Goal: Task Accomplishment & Management: Manage account settings

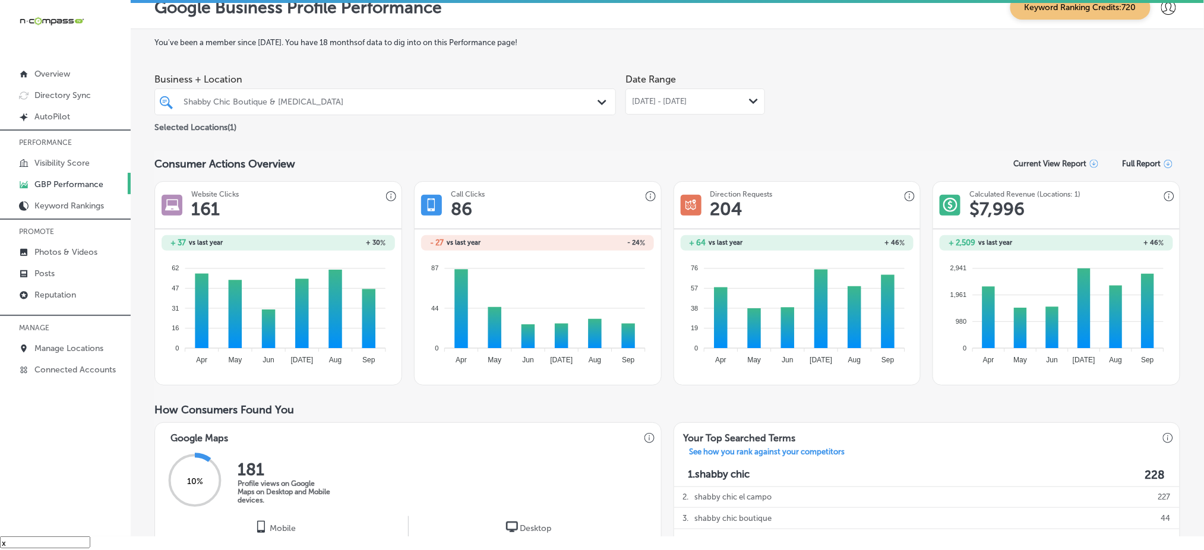
scroll to position [36, 0]
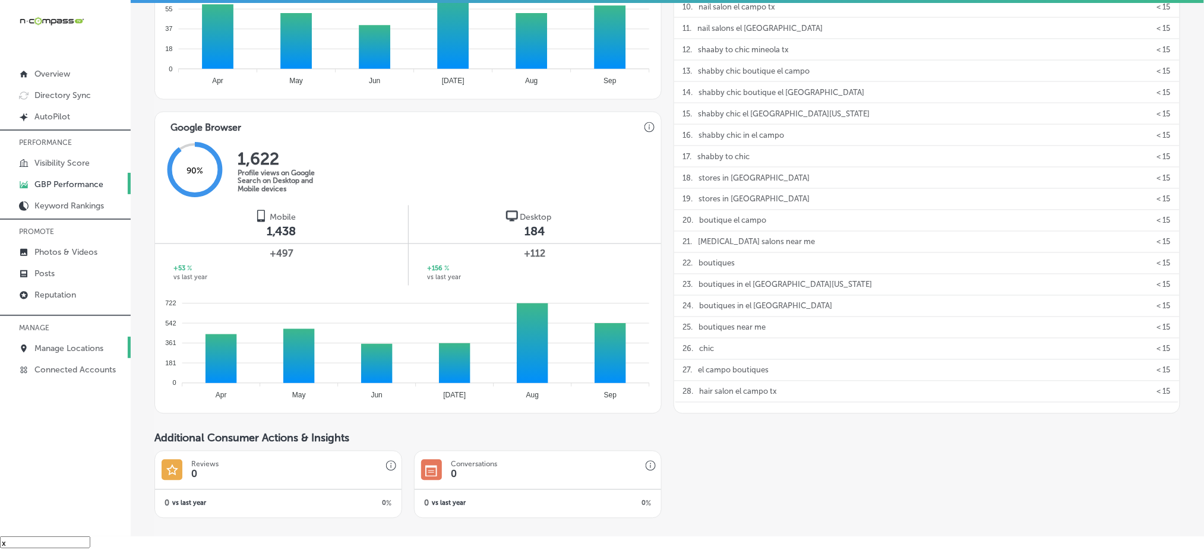
click at [97, 345] on p "Manage Locations" at bounding box center [68, 348] width 69 height 10
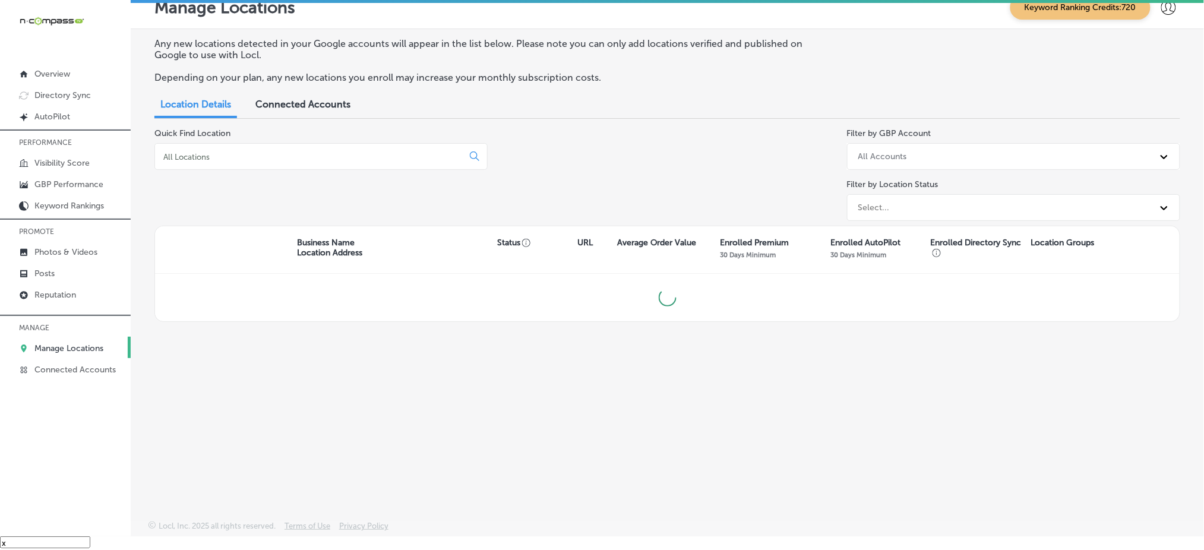
click at [357, 151] on input at bounding box center [311, 156] width 298 height 11
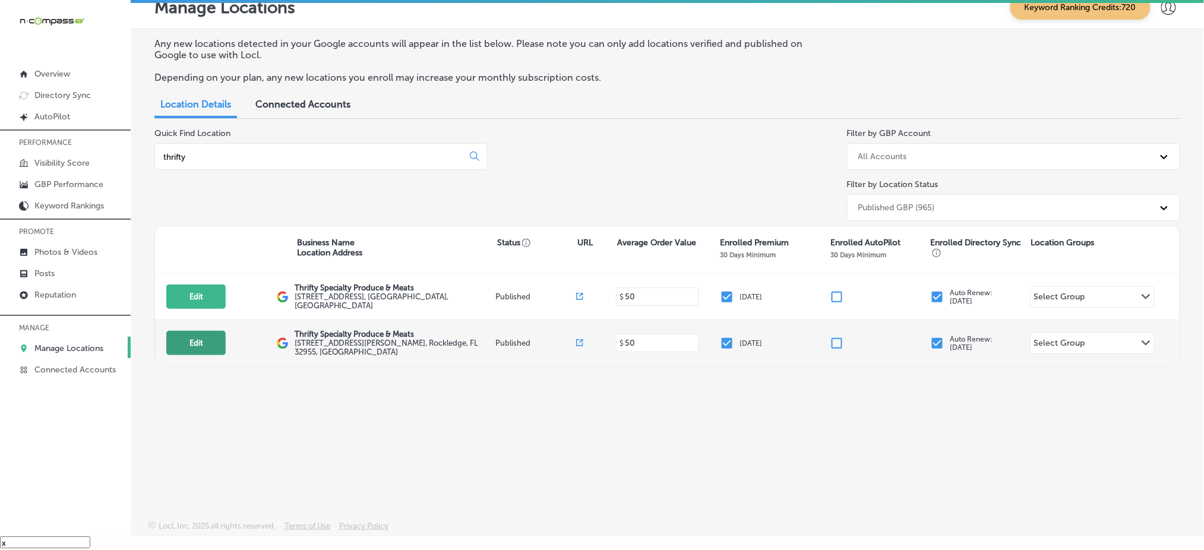
type input "thrifty"
click at [202, 342] on button "Edit" at bounding box center [195, 343] width 59 height 24
select select "US"
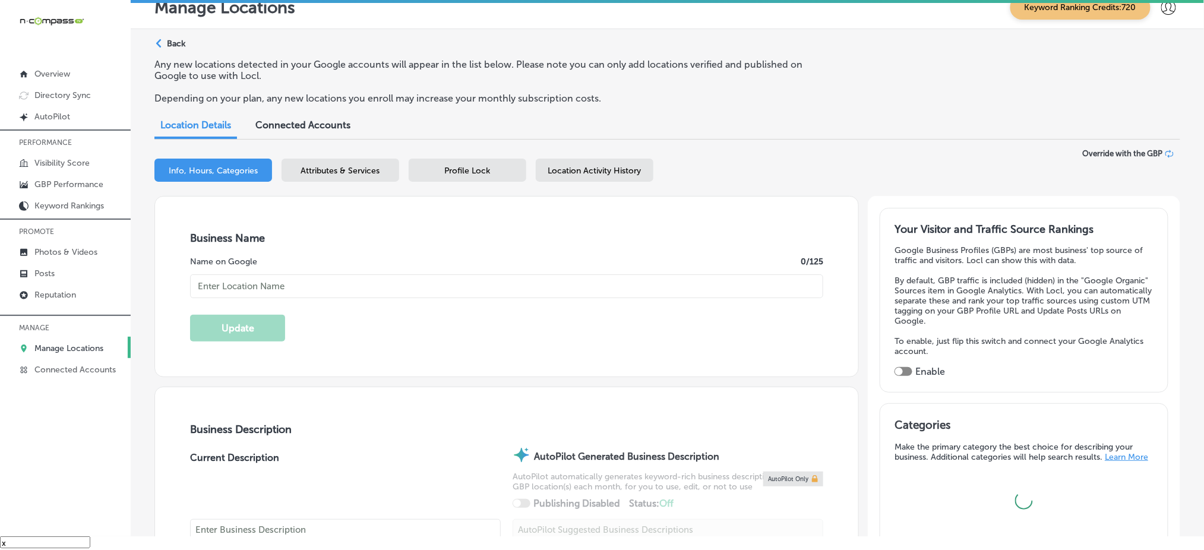
type input "Thrifty Specialty Produce & Meats"
type input "[STREET_ADDRESS][PERSON_NAME]"
type input "Rockledge"
type input "32955"
type input "US"
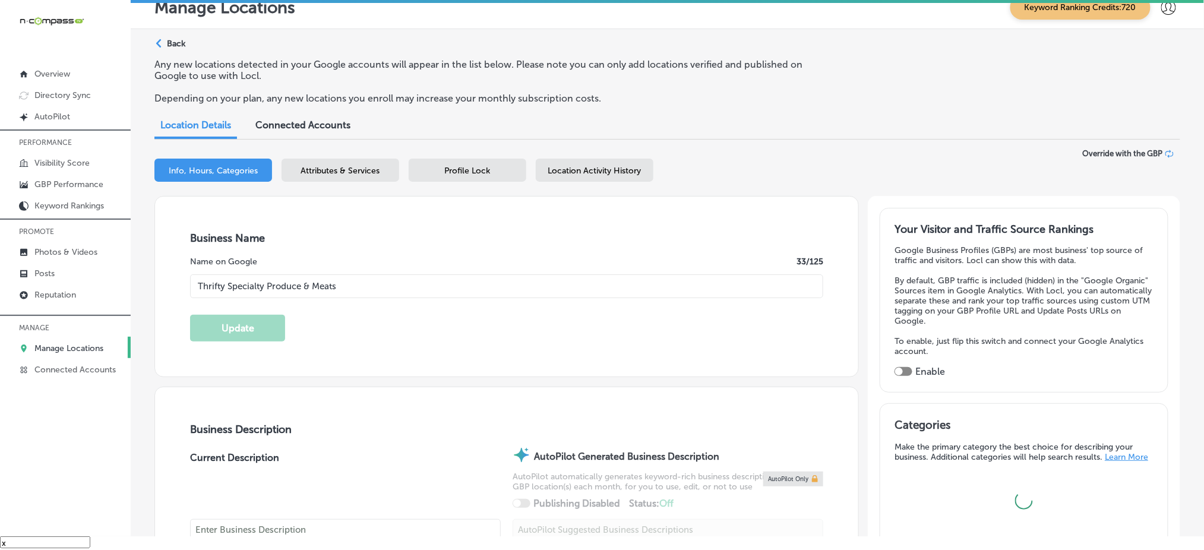
type input "[URL][DOMAIN_NAME]"
checkbox input "true"
type textarea "Thrifty Specialty Produce & Meats is a gourmet grocery store serving the Rockle…"
type input "[PHONE_NUMBER]"
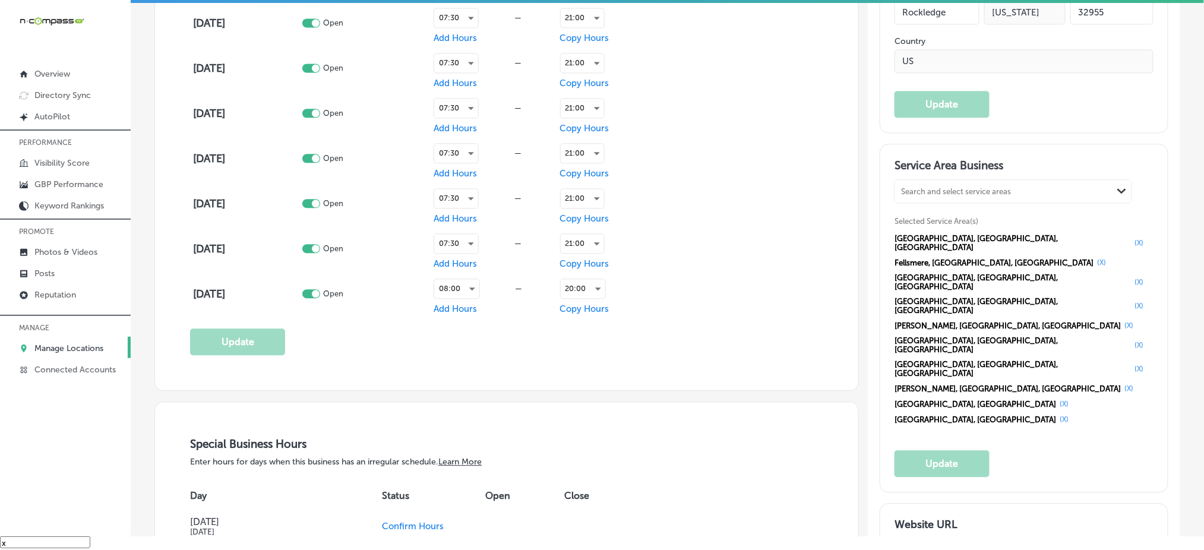
scroll to position [950, 0]
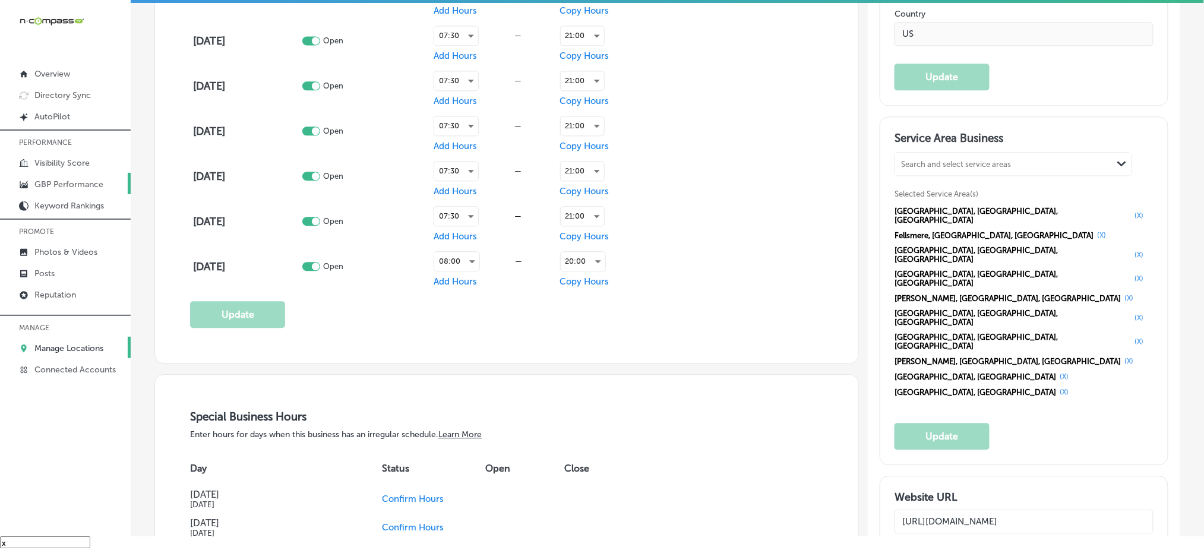
click at [74, 180] on p "GBP Performance" at bounding box center [68, 184] width 69 height 10
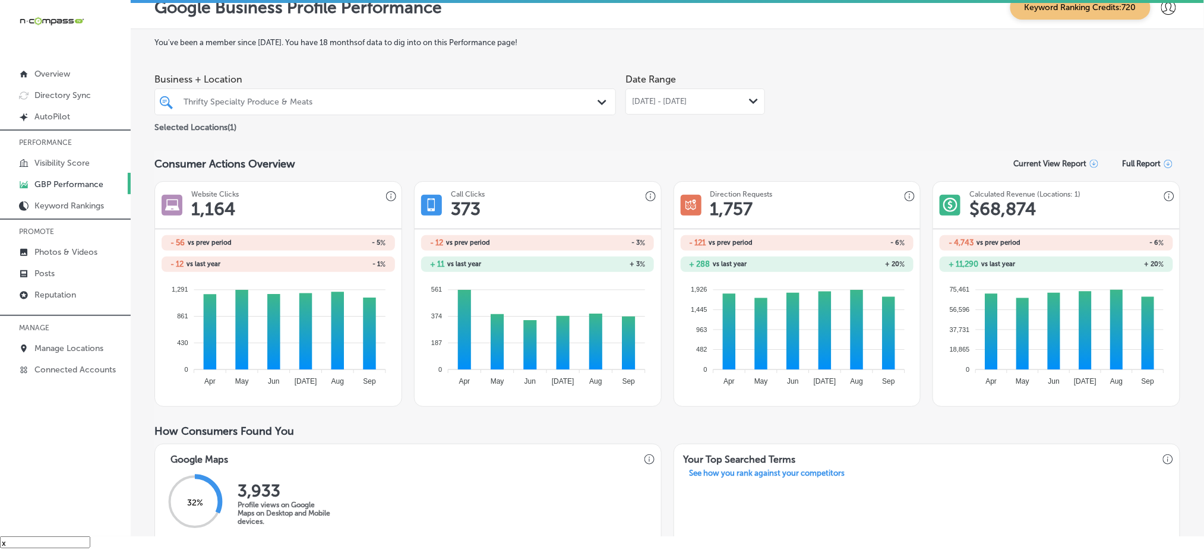
click at [687, 97] on span "[DATE] - [DATE]" at bounding box center [659, 102] width 55 height 10
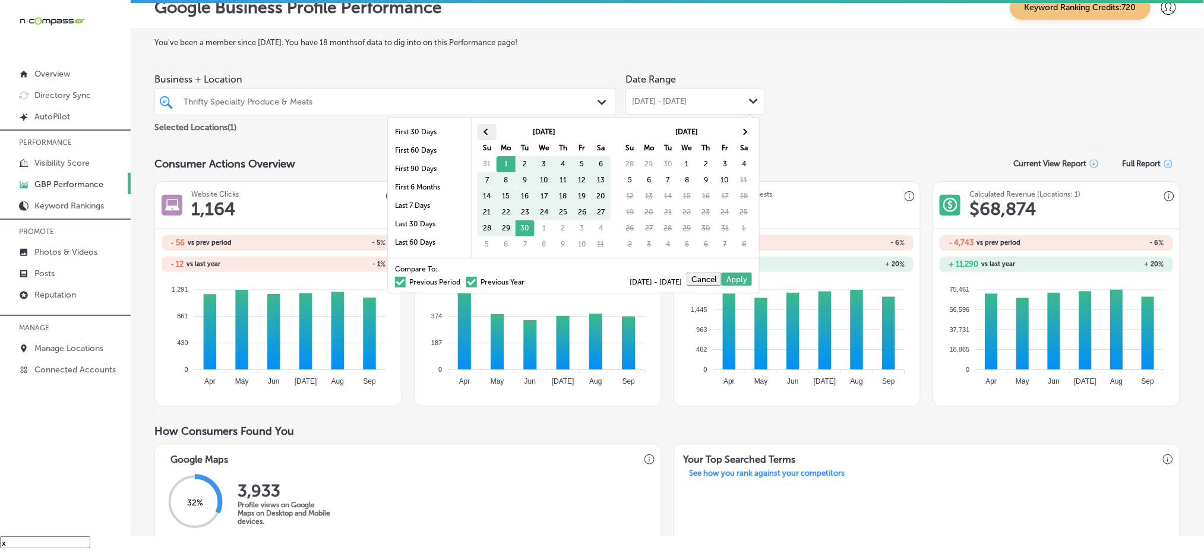
click at [488, 131] on span at bounding box center [487, 132] width 7 height 7
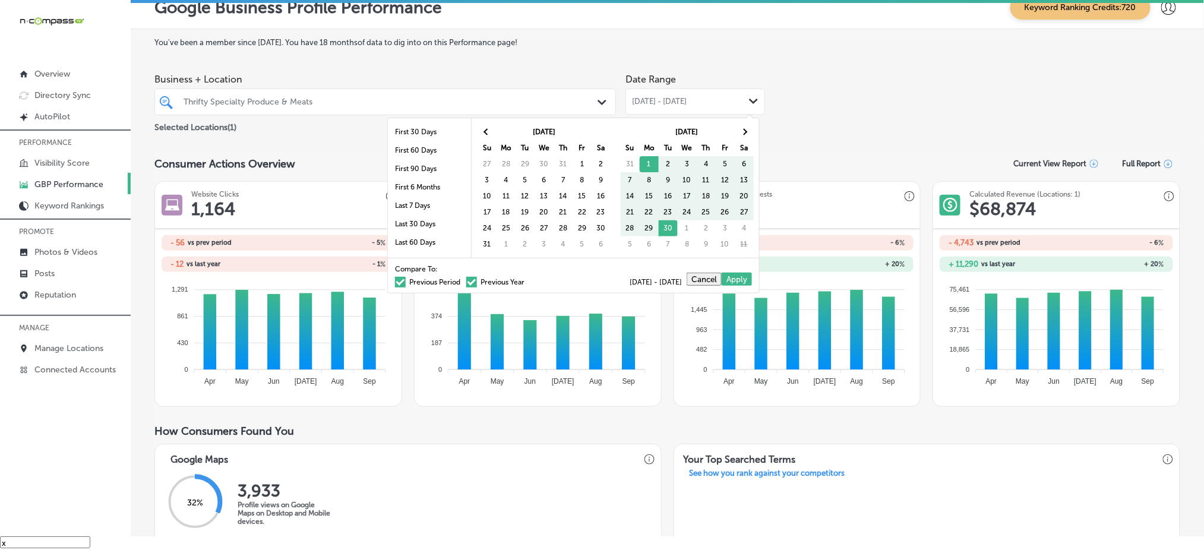
click at [488, 132] on span at bounding box center [487, 132] width 7 height 7
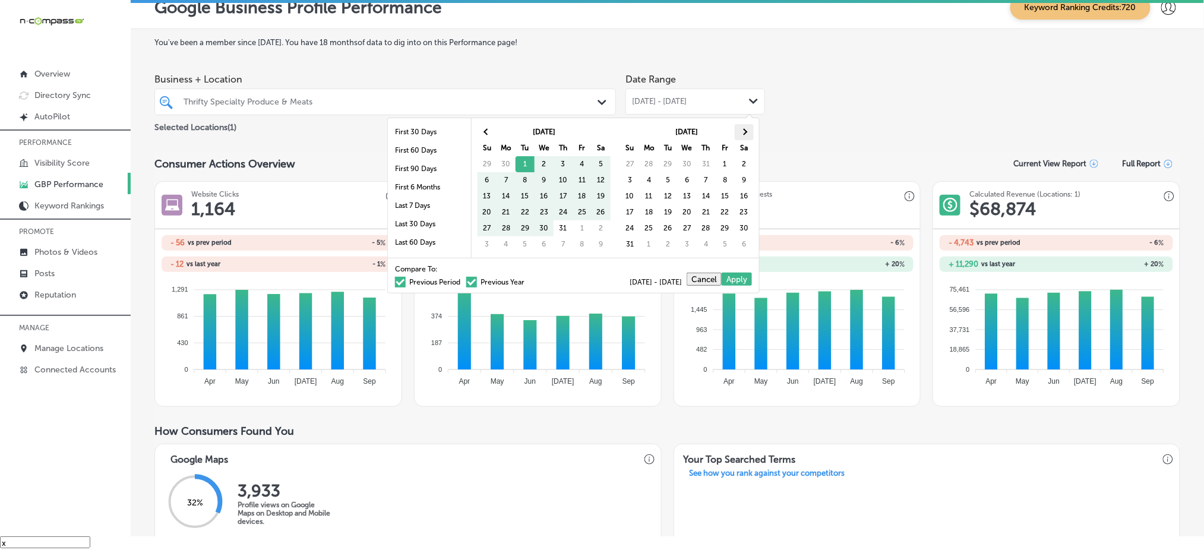
click at [746, 126] on th at bounding box center [744, 132] width 19 height 16
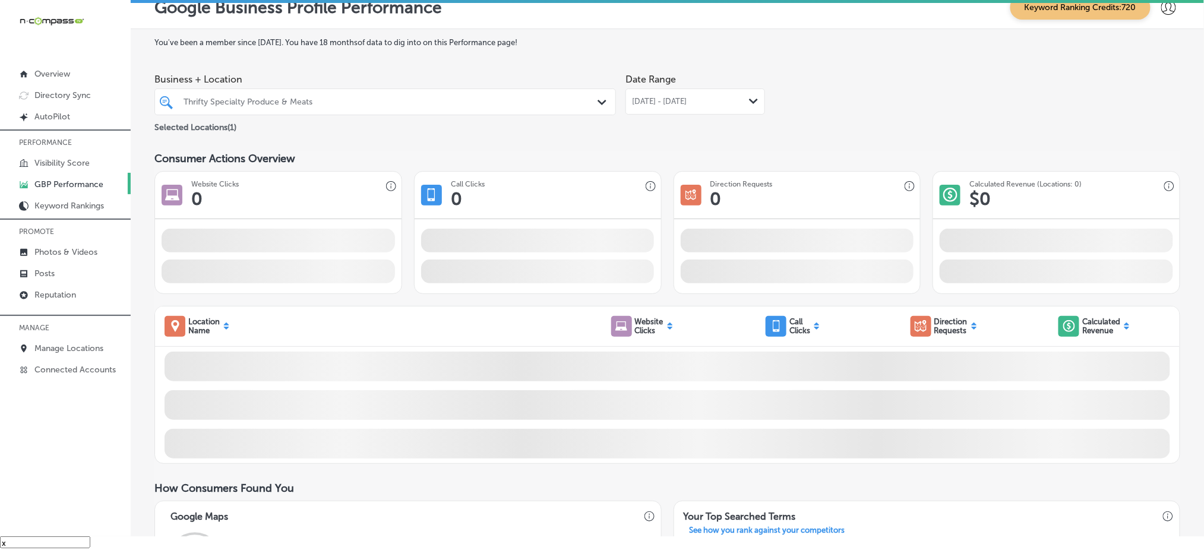
click at [839, 110] on div "Business + Location Thrifty Specialty Produce & Meats Path Created with Sketch.…" at bounding box center [667, 101] width 1026 height 67
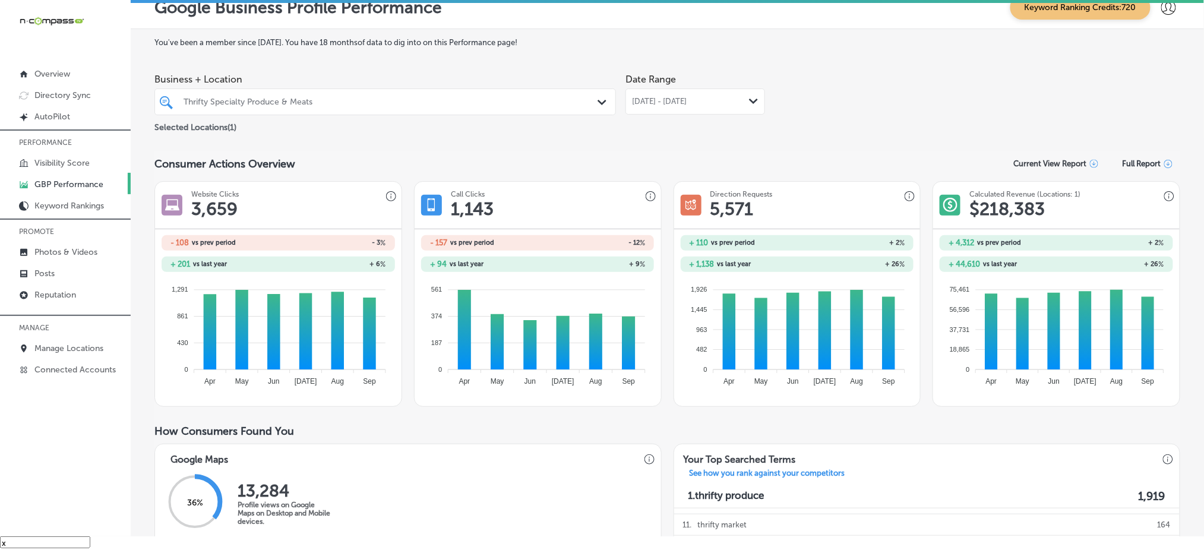
click at [687, 103] on span "[DATE] - [DATE]" at bounding box center [659, 102] width 55 height 10
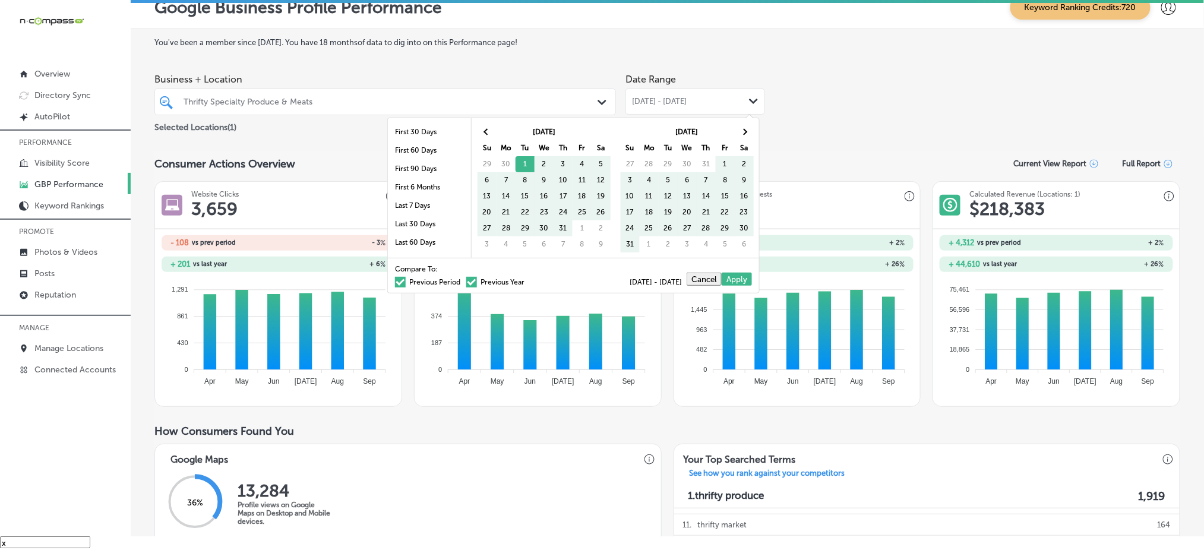
click at [422, 282] on label "Previous Period" at bounding box center [427, 282] width 65 height 7
click at [463, 280] on input "Previous Period" at bounding box center [463, 280] width 0 height 0
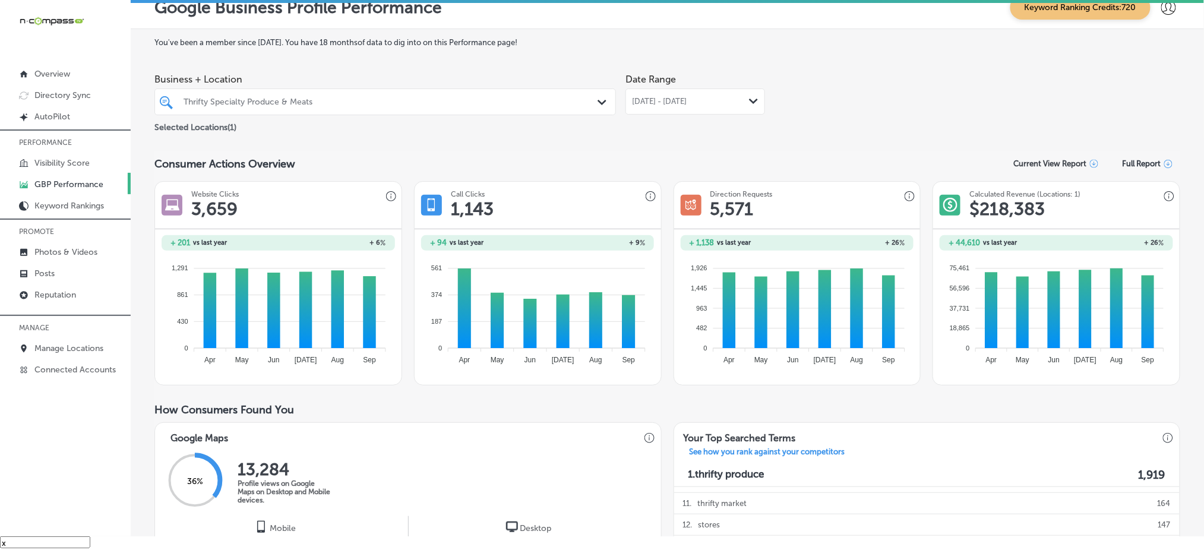
click at [642, 105] on div "[DATE] - [DATE] Path Created with Sketch." at bounding box center [696, 102] width 140 height 26
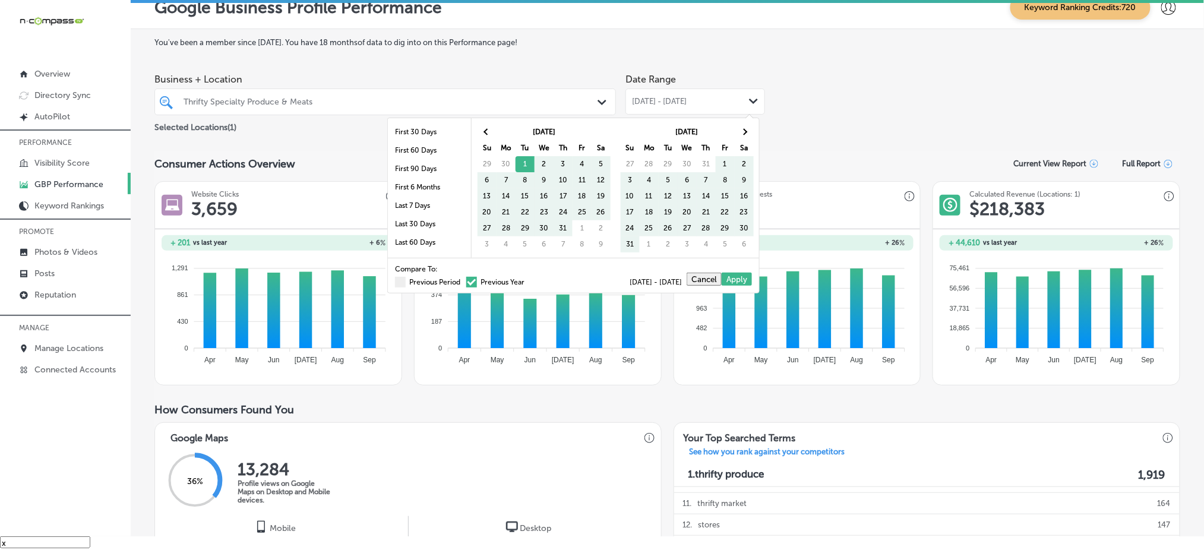
click at [466, 280] on span at bounding box center [471, 282] width 11 height 11
click at [527, 280] on input "Previous Year" at bounding box center [527, 280] width 0 height 0
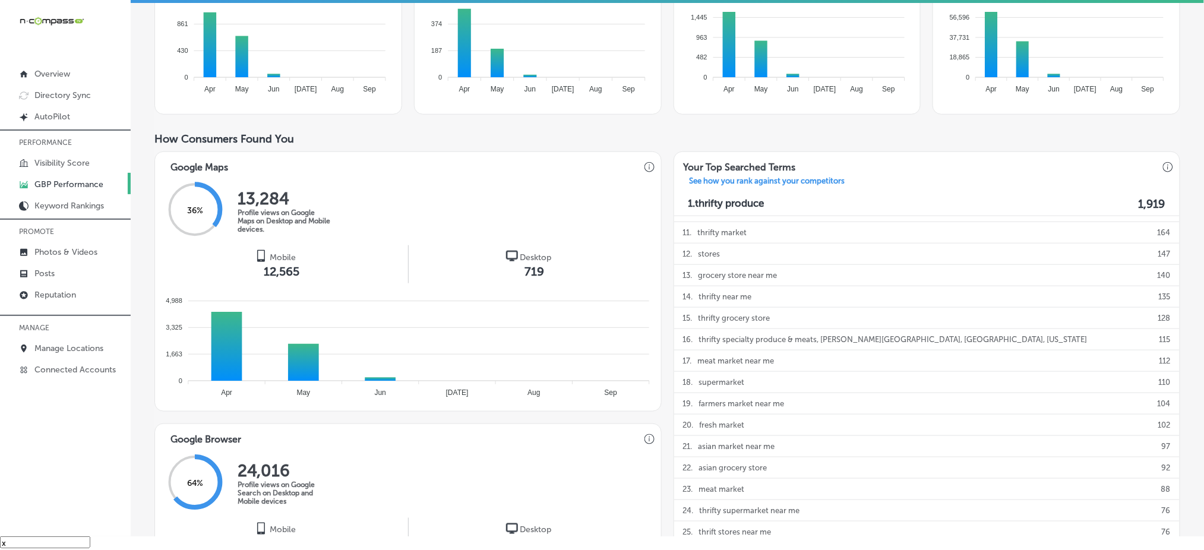
scroll to position [317, 0]
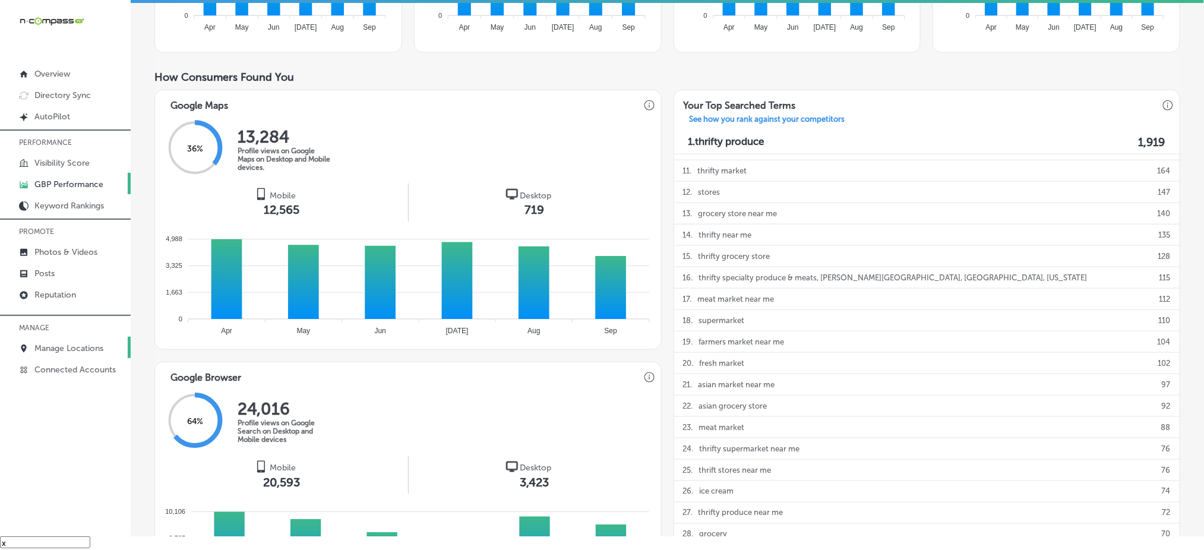
click at [74, 343] on p "Manage Locations" at bounding box center [68, 348] width 69 height 10
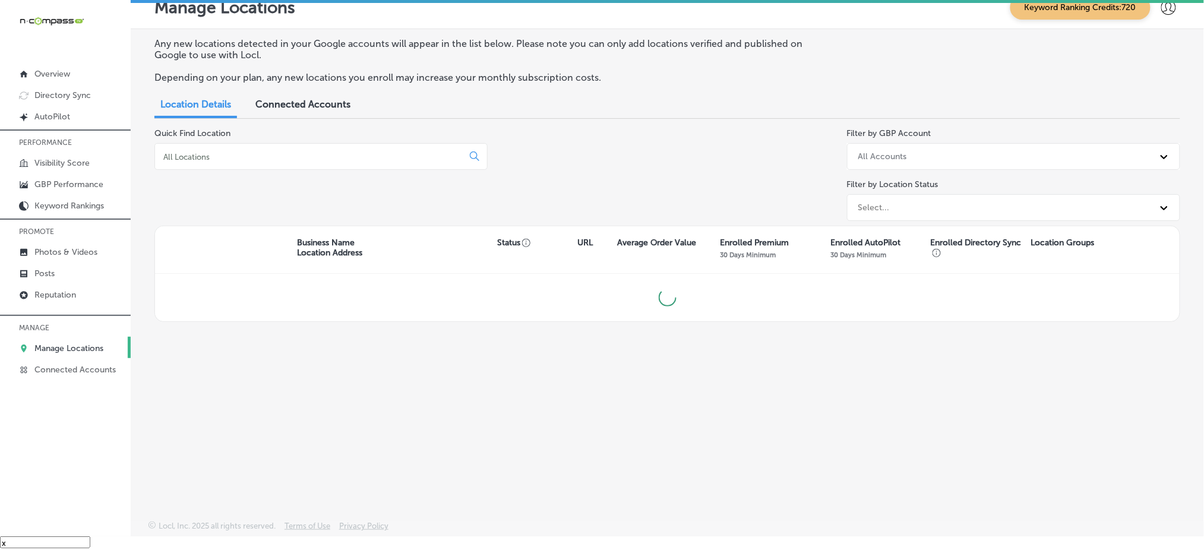
click at [311, 157] on input at bounding box center [311, 156] width 298 height 11
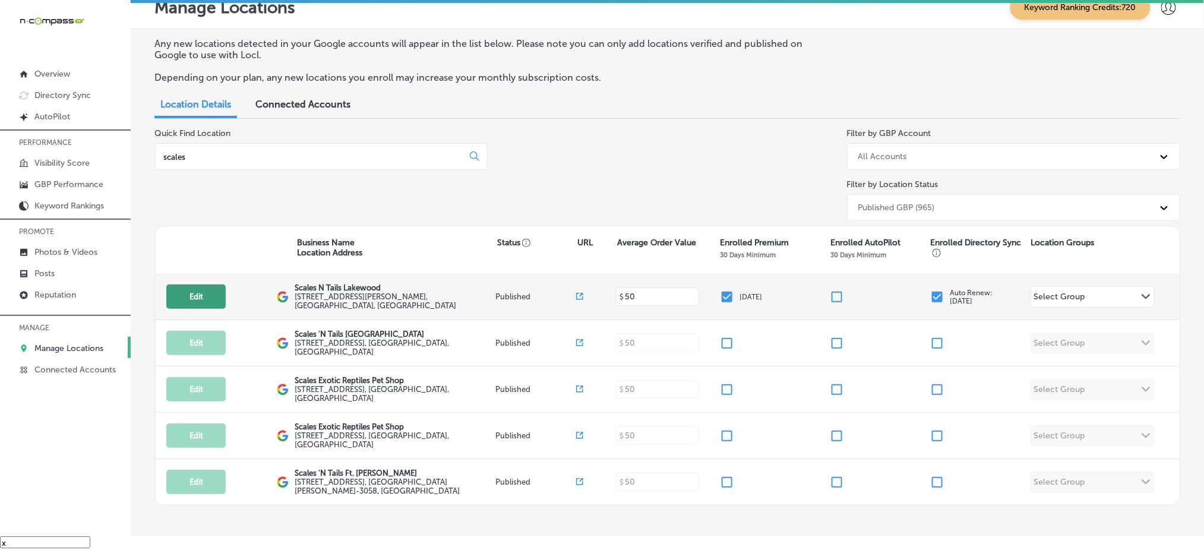
type input "scales"
click at [209, 292] on button "Edit" at bounding box center [195, 297] width 59 height 24
select select "US"
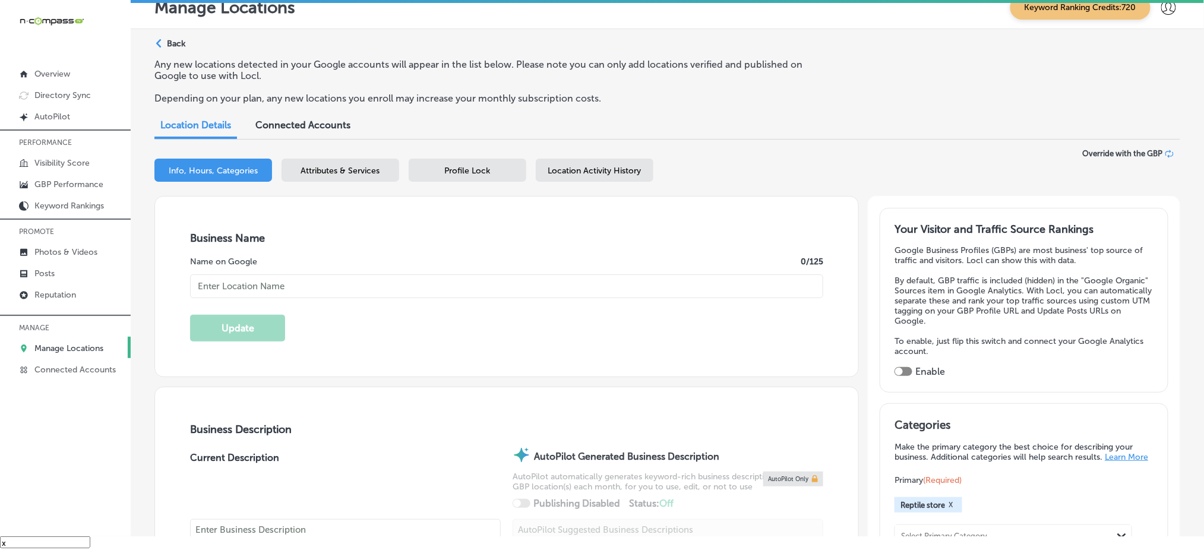
checkbox input "true"
type input "Scales N Tails Lakewood"
type input "[STREET_ADDRESS][PERSON_NAME]"
type input "Lakewood"
type input "80214"
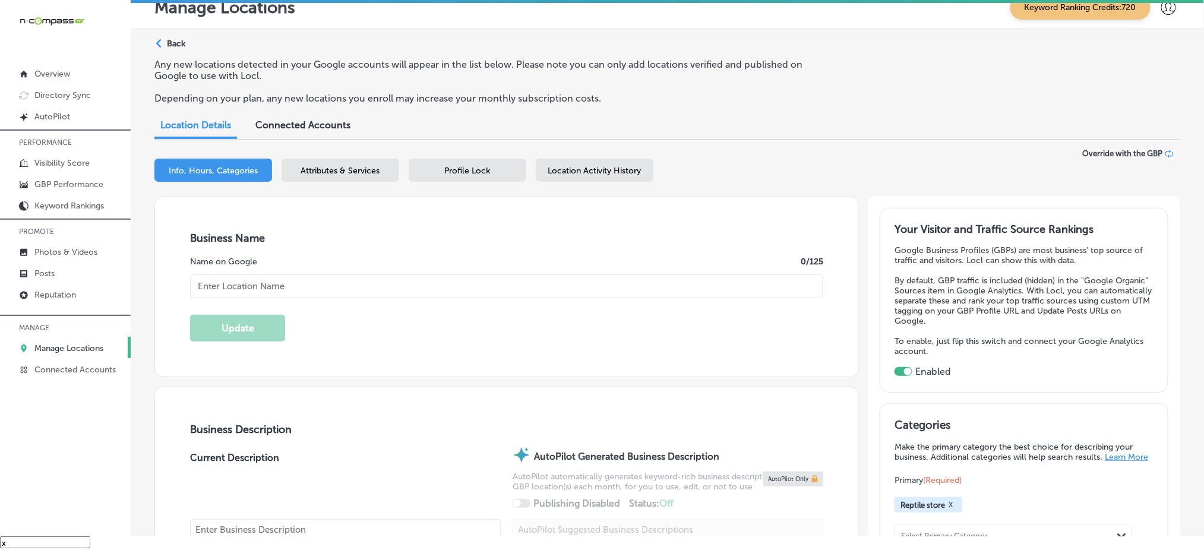
type input "US"
type input "[URL][DOMAIN_NAME]"
type textarea "Scales 'N Tails is your one stop reptile shop, where our customers can choose f…"
type input "[PHONE_NUMBER]"
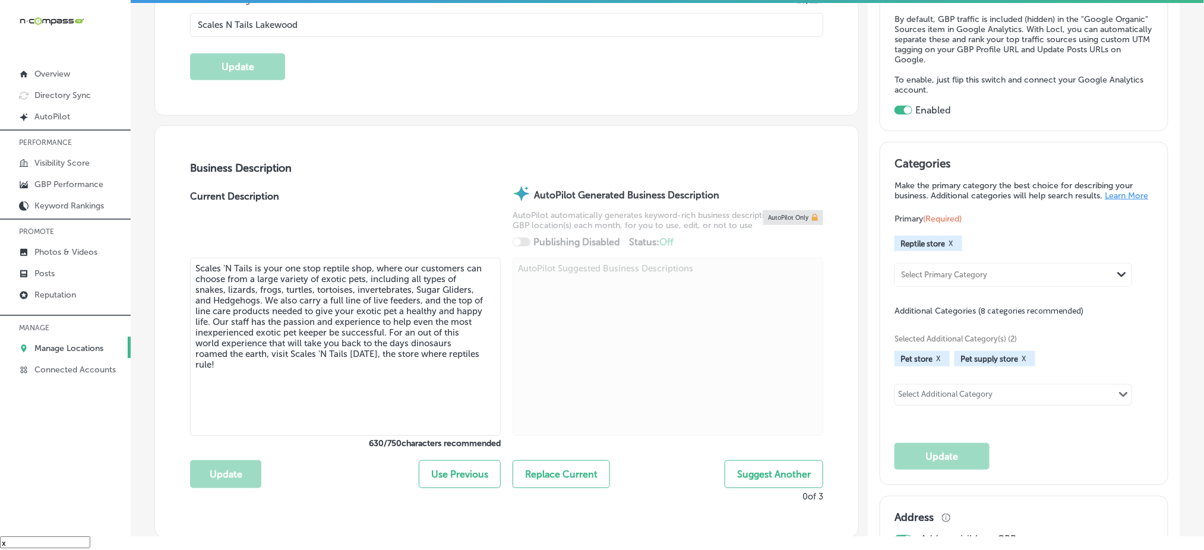
scroll to position [238, 0]
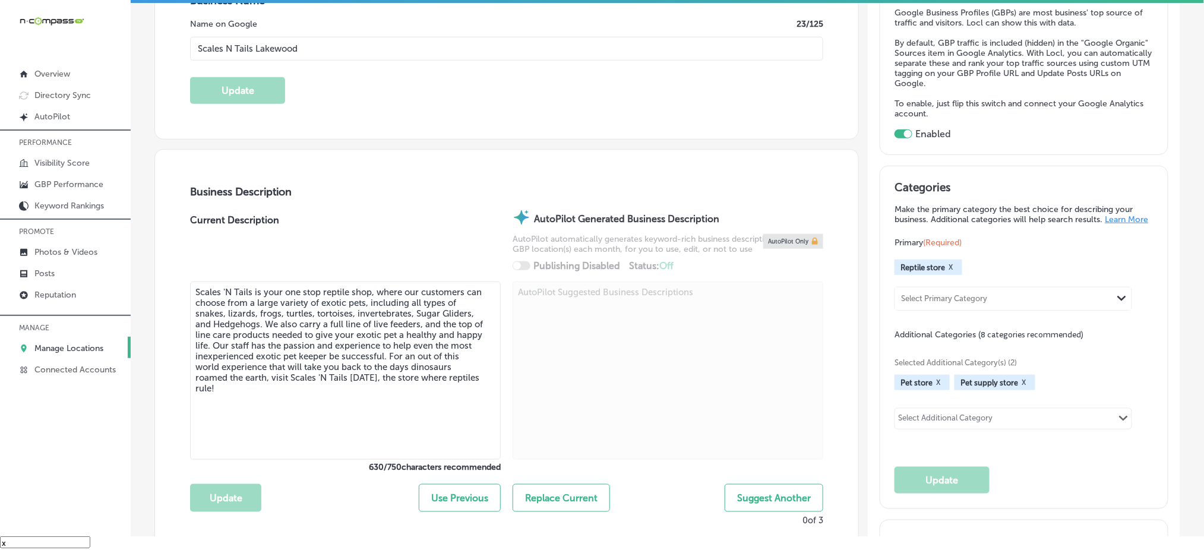
click at [942, 419] on div "Select Additional Category" at bounding box center [945, 420] width 94 height 14
type input "a"
type input "r"
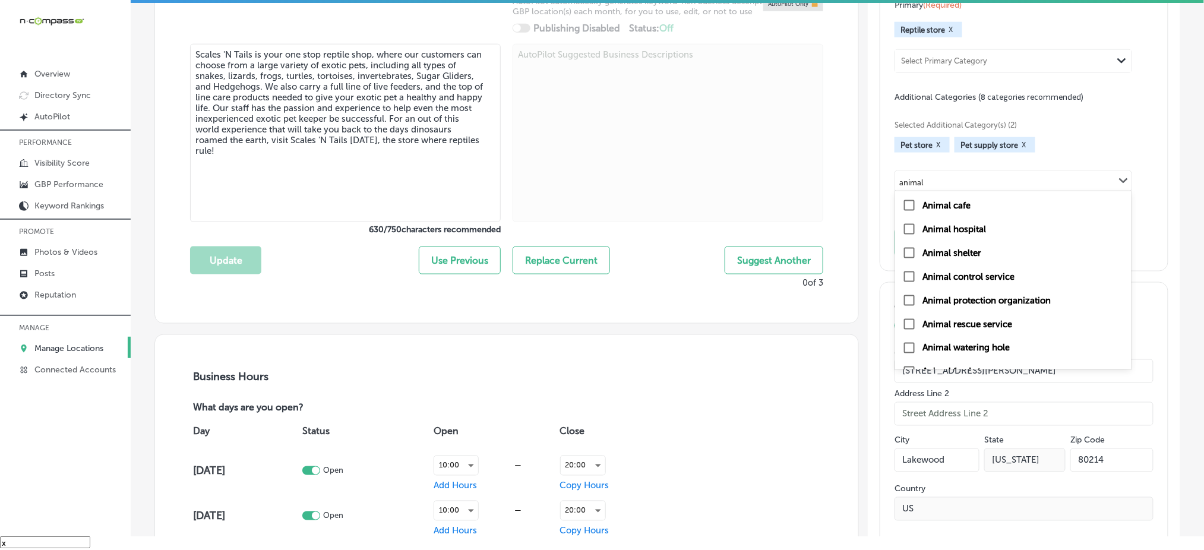
scroll to position [17, 0]
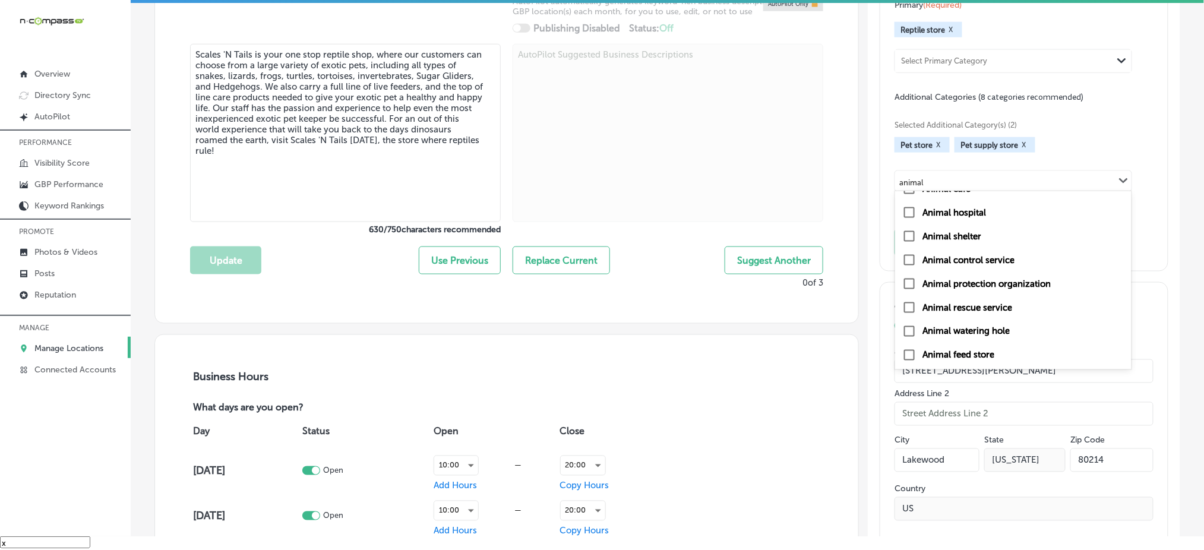
click at [977, 360] on label "Animal feed store" at bounding box center [959, 355] width 72 height 11
type input "animal"
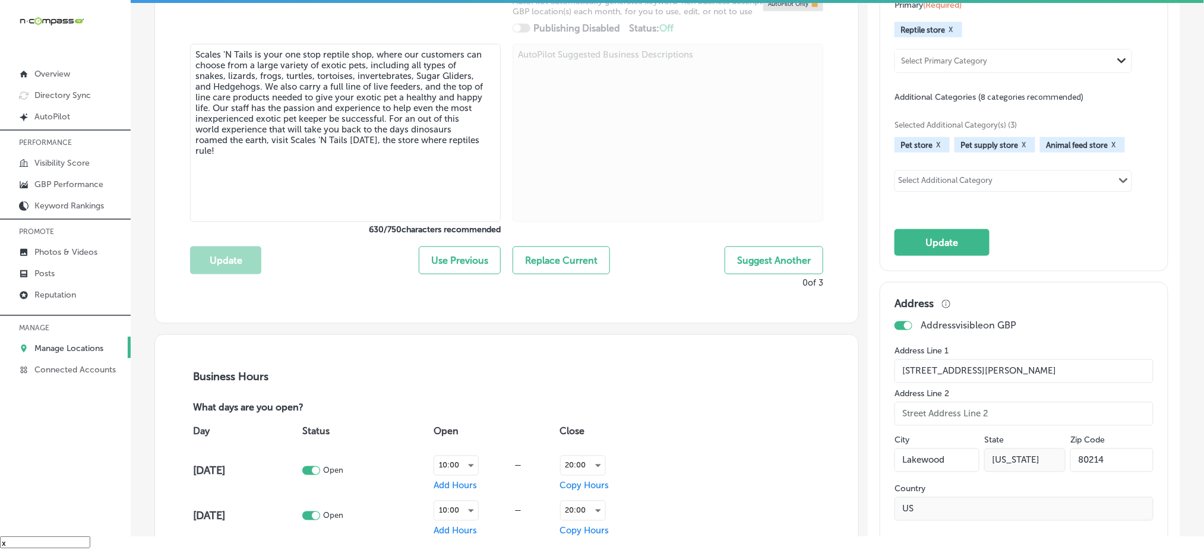
scroll to position [396, 0]
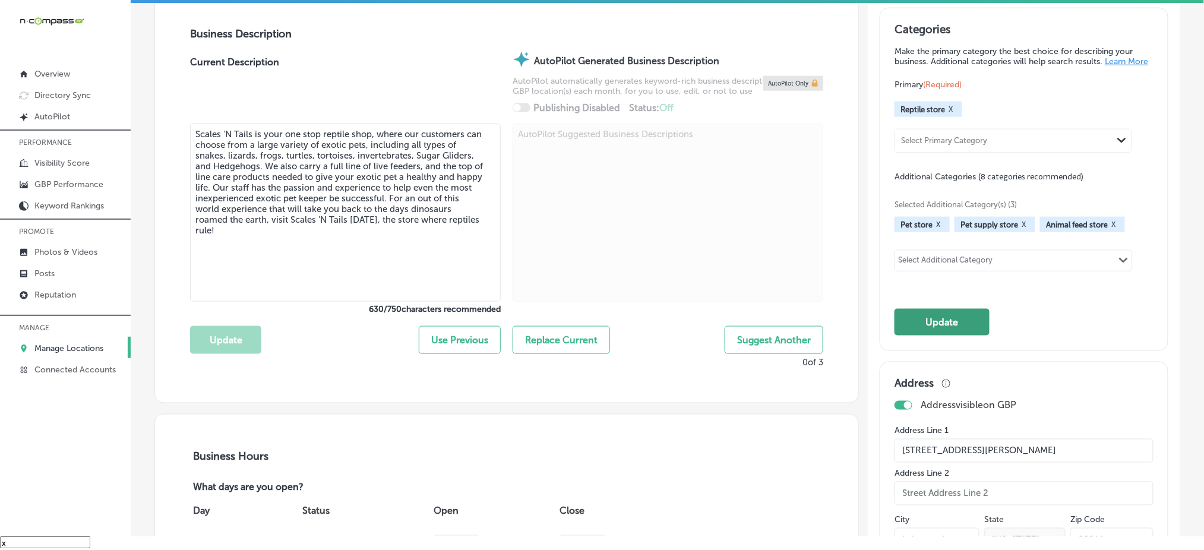
click at [954, 328] on button "Update" at bounding box center [942, 322] width 95 height 27
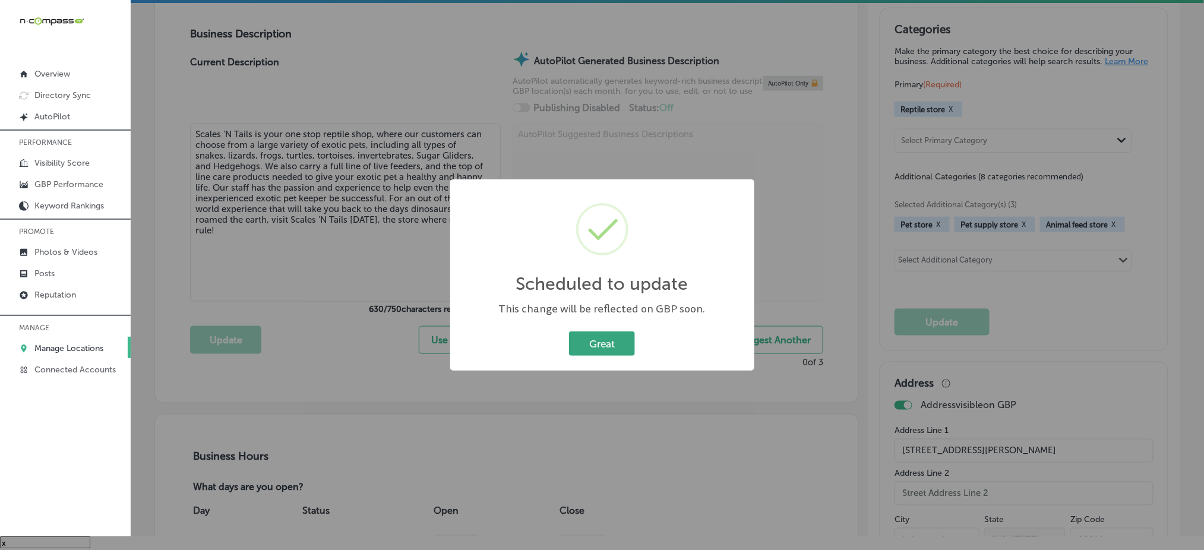
click at [609, 342] on button "Great" at bounding box center [602, 343] width 66 height 24
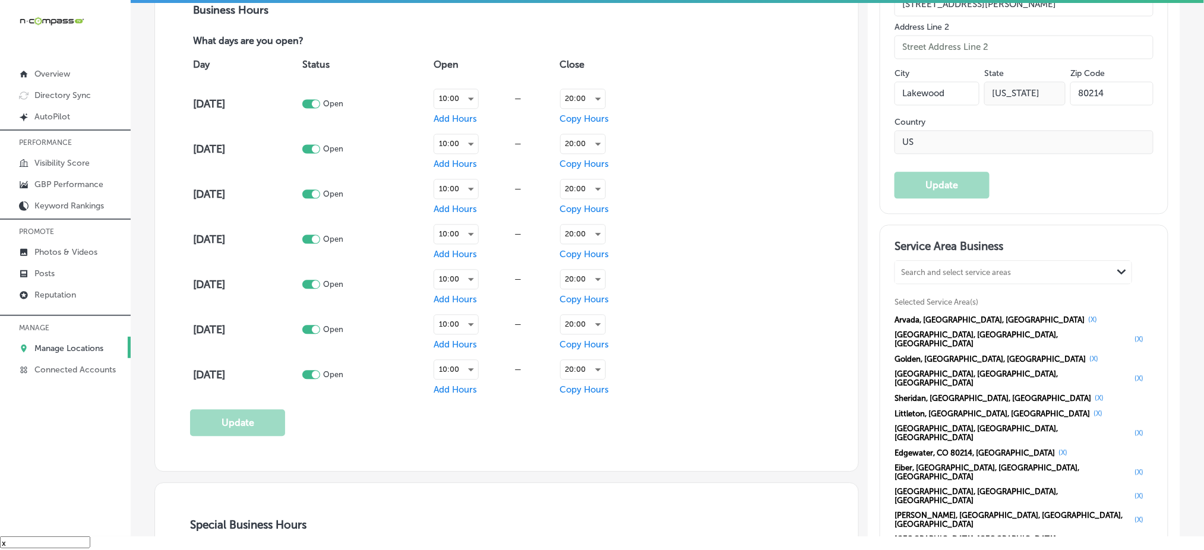
scroll to position [871, 0]
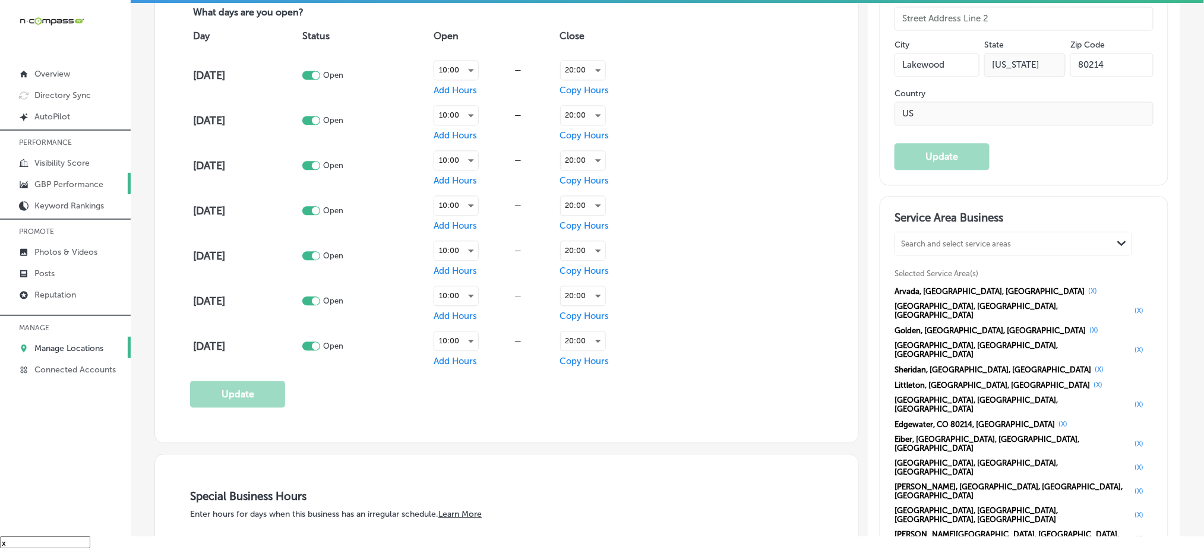
click at [69, 179] on p "GBP Performance" at bounding box center [68, 184] width 69 height 10
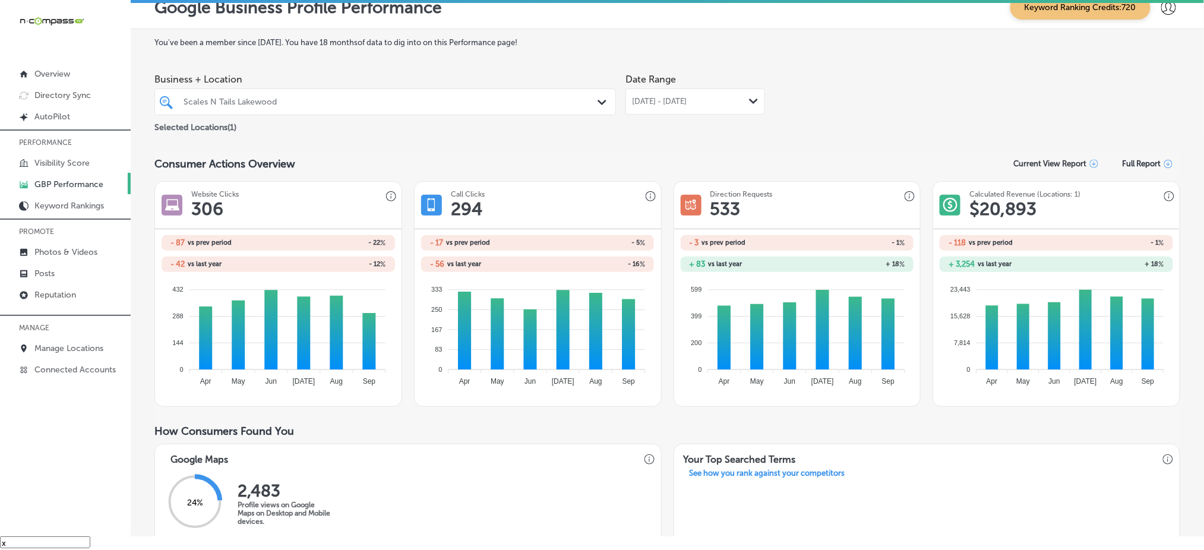
click at [672, 103] on span "[DATE] - [DATE]" at bounding box center [659, 102] width 55 height 10
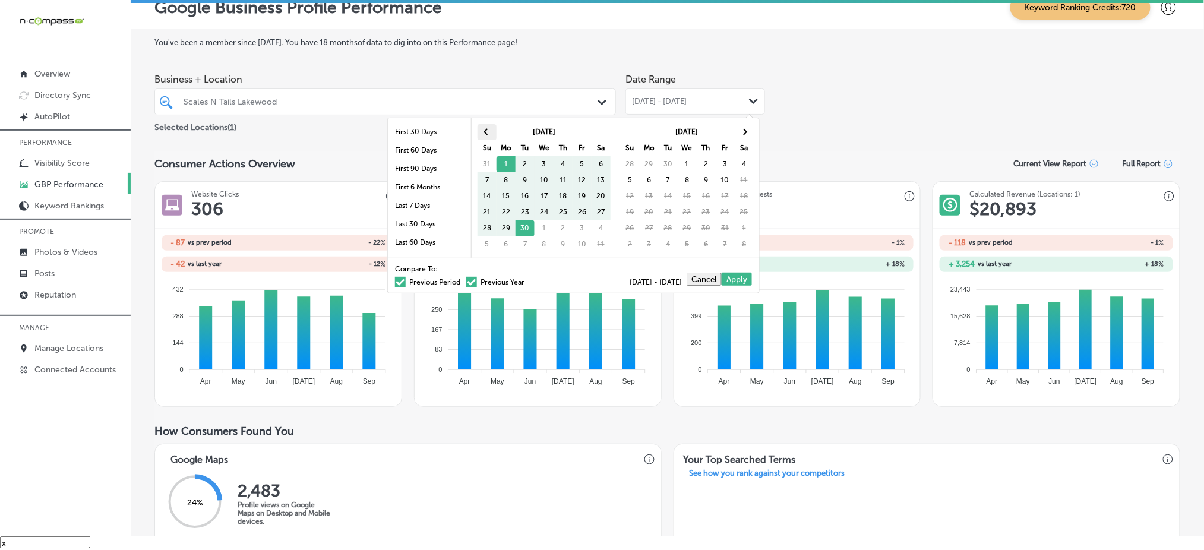
click at [491, 134] on th at bounding box center [487, 132] width 19 height 16
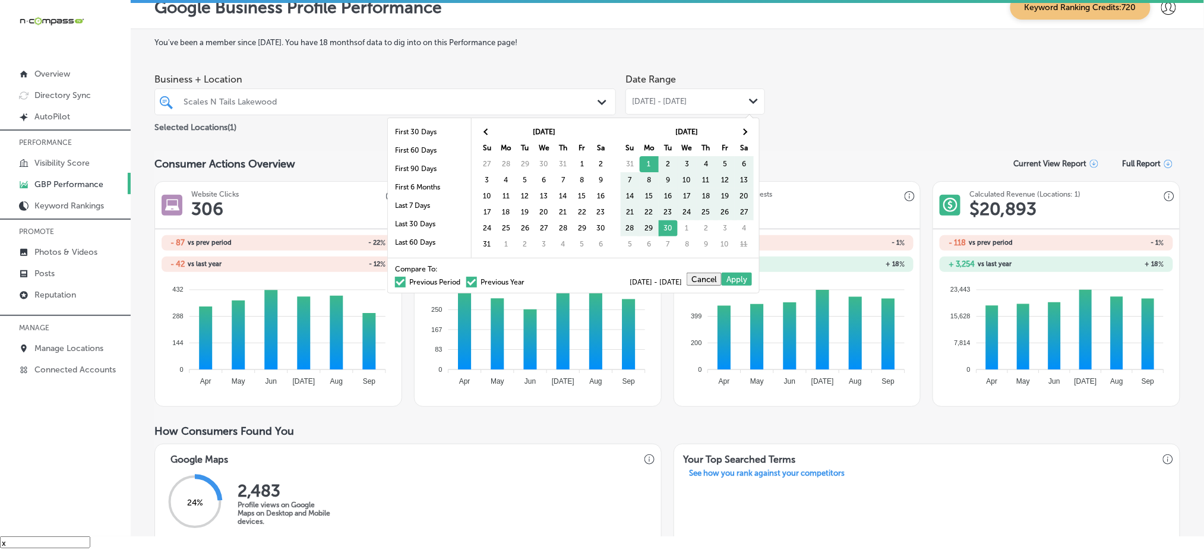
click at [491, 134] on th at bounding box center [487, 132] width 19 height 16
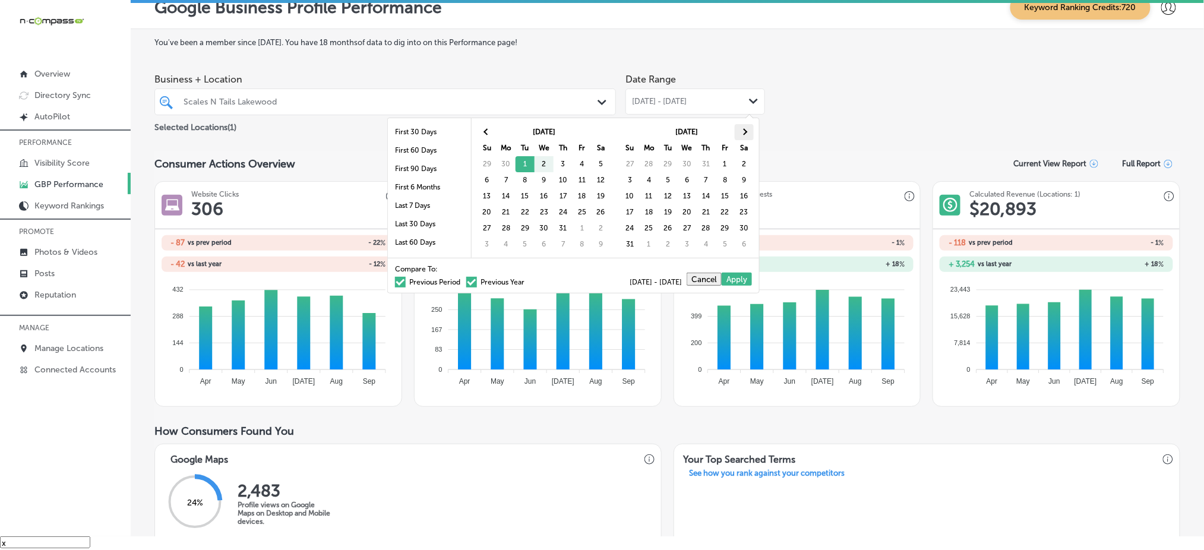
click at [745, 131] on span at bounding box center [744, 132] width 7 height 7
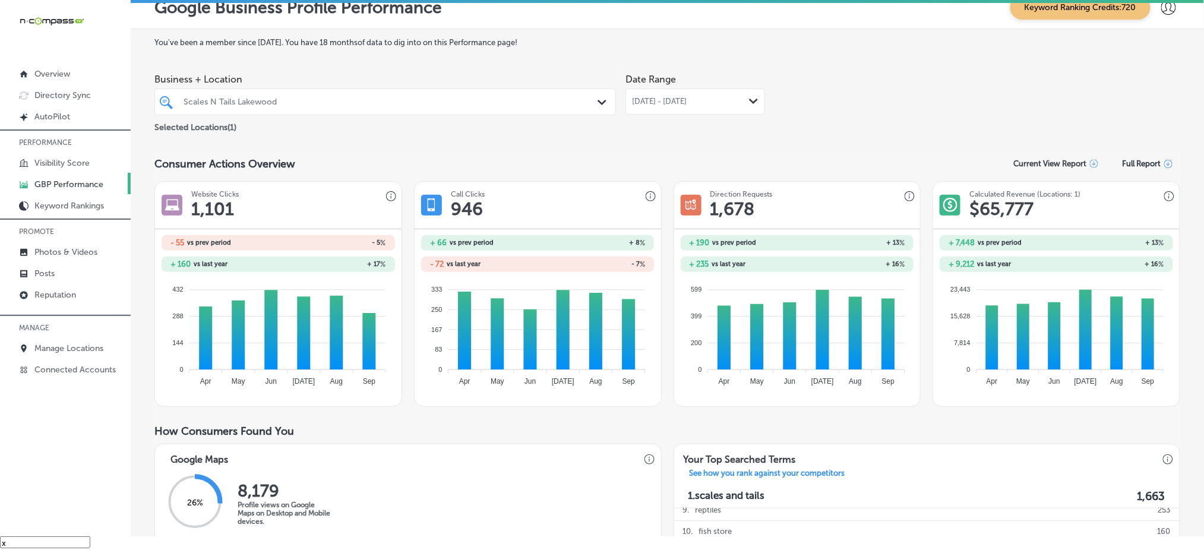
click at [666, 103] on span "[DATE] - [DATE]" at bounding box center [659, 102] width 55 height 10
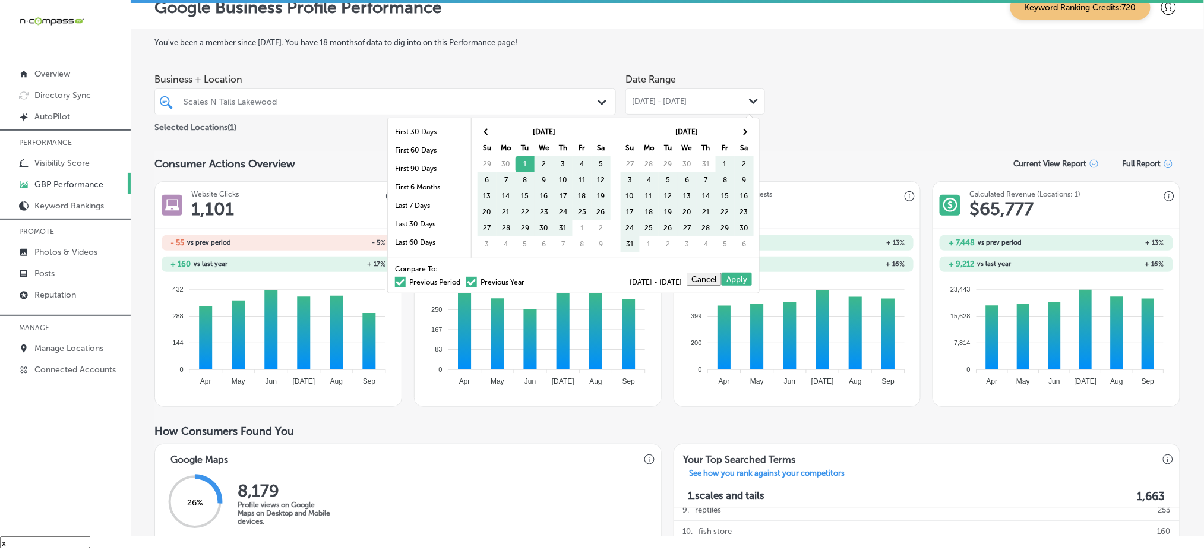
click at [409, 283] on label "Previous Period" at bounding box center [427, 282] width 65 height 7
click at [463, 280] on input "Previous Period" at bounding box center [463, 280] width 0 height 0
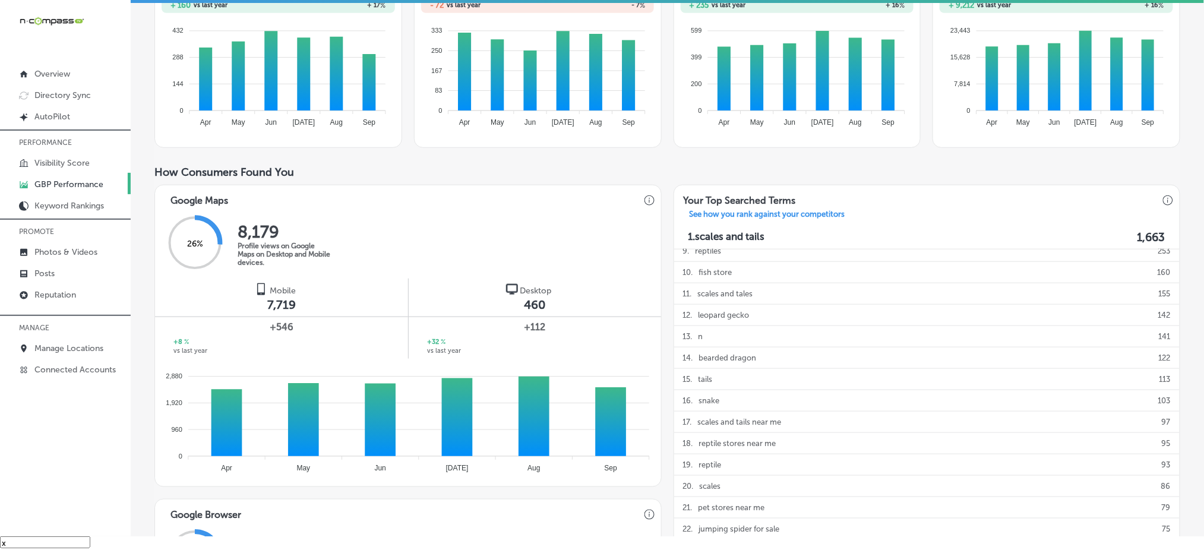
scroll to position [248, 0]
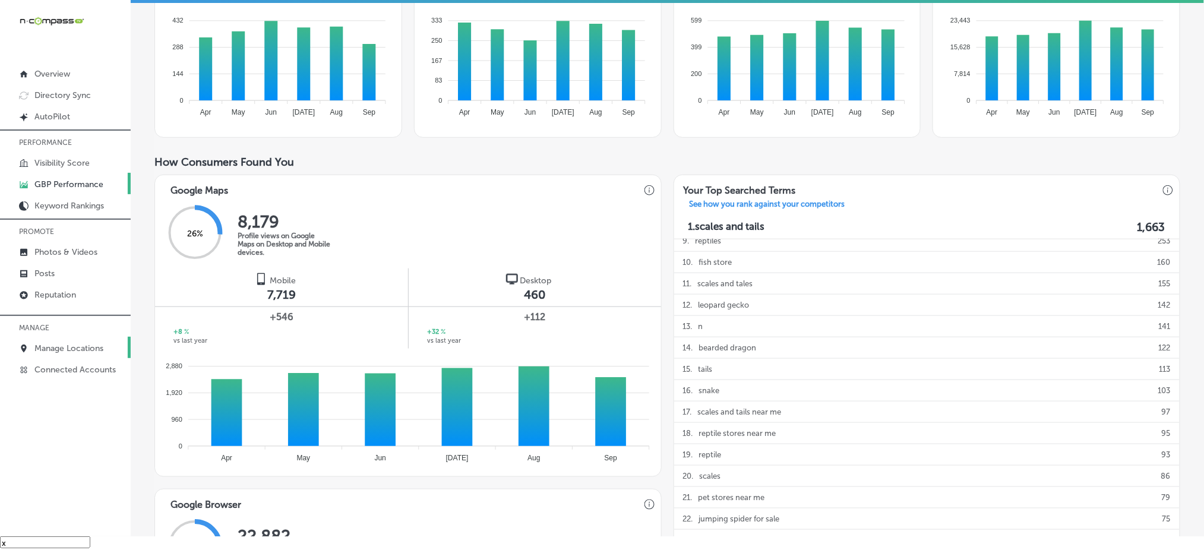
click at [61, 338] on link "Manage Locations" at bounding box center [65, 347] width 131 height 21
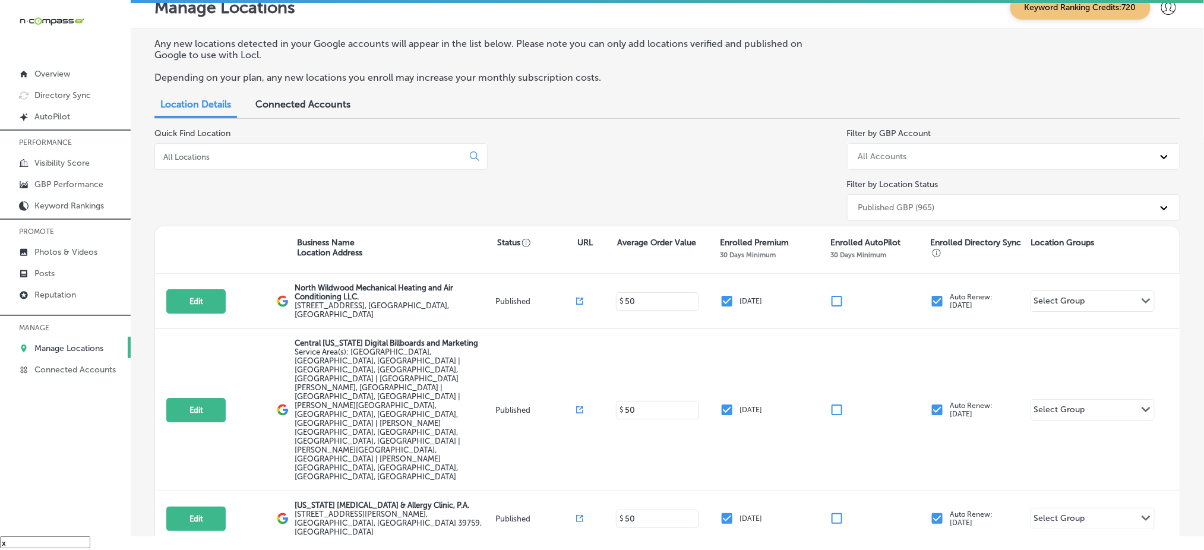
click at [238, 145] on div at bounding box center [320, 156] width 333 height 27
click at [235, 151] on input at bounding box center [311, 156] width 298 height 11
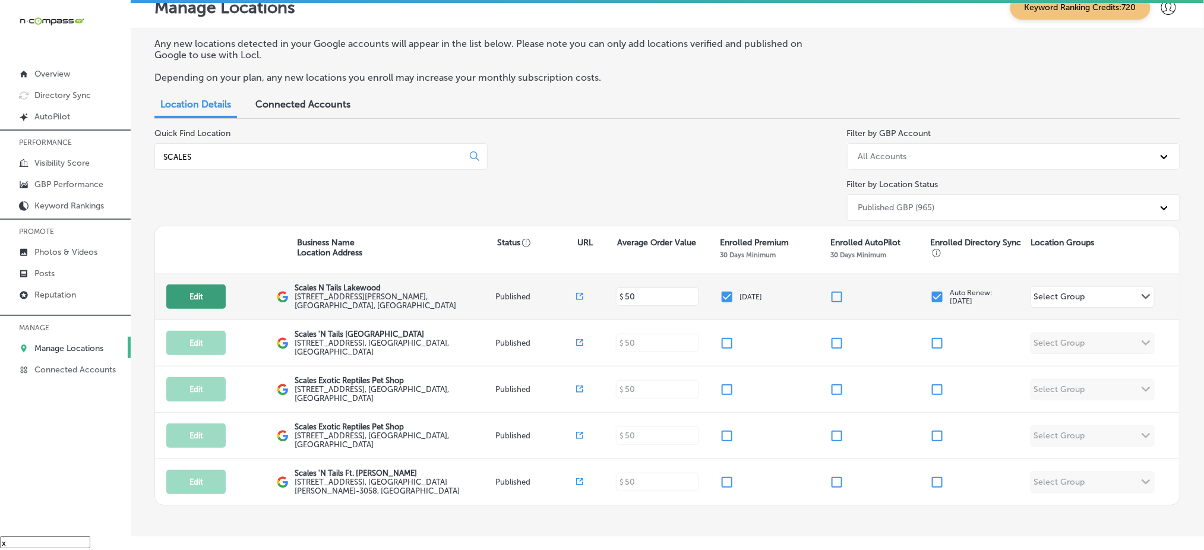
type input "SCALES"
click at [201, 285] on button "Edit" at bounding box center [195, 297] width 59 height 24
select select "US"
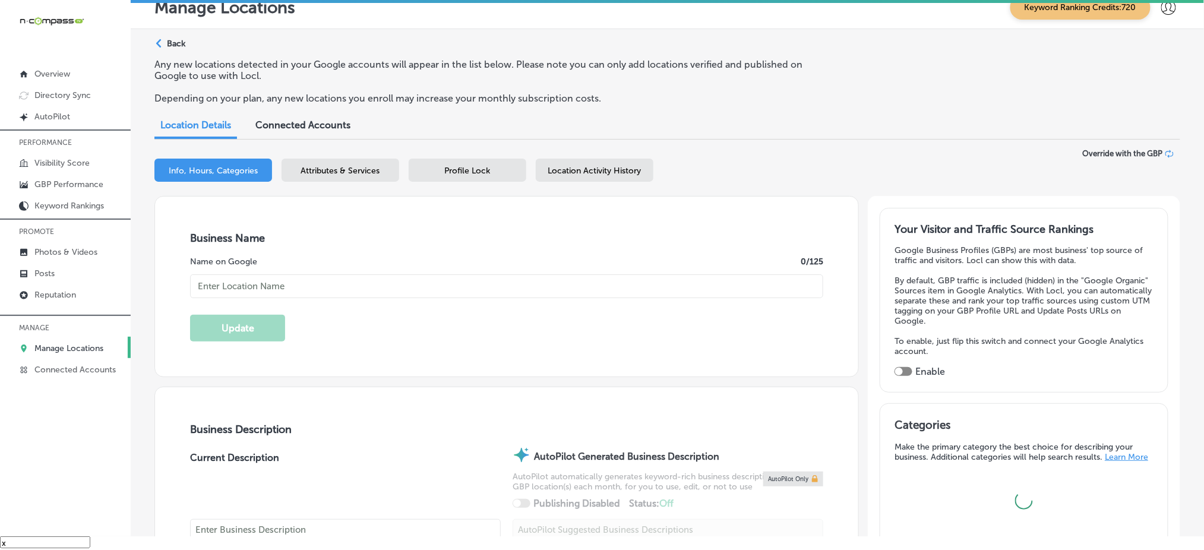
type input "Scales N Tails Lakewood"
type input "[STREET_ADDRESS][PERSON_NAME]"
type input "Lakewood"
type input "80214"
type input "US"
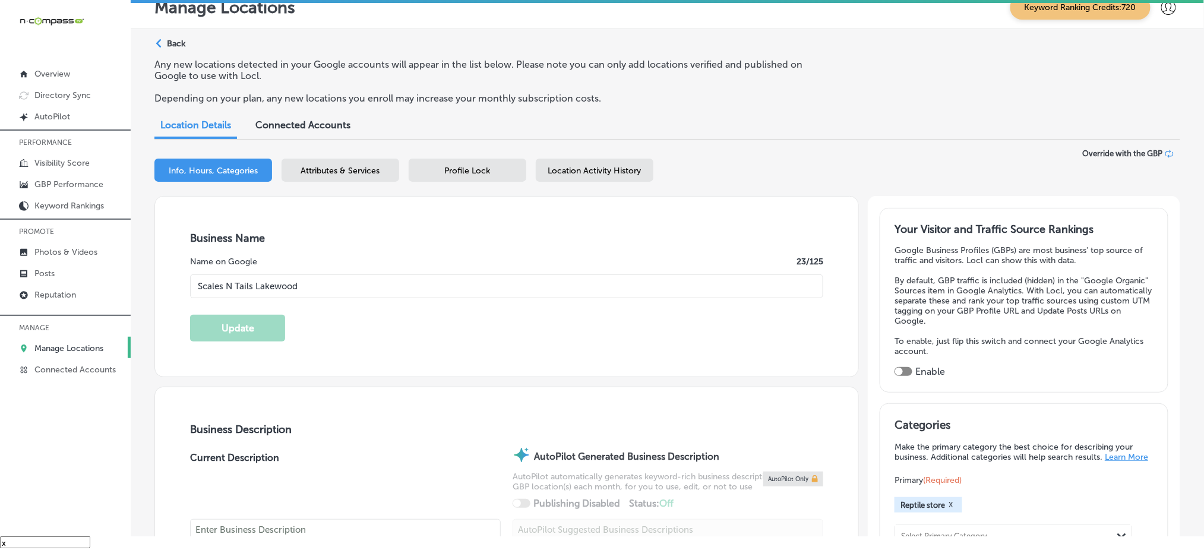
checkbox input "true"
type input "[URL][DOMAIN_NAME]"
type textarea "Scales 'N Tails is your one stop reptile shop, where our customers can choose f…"
type input "[PHONE_NUMBER]"
click at [226, 282] on input "Scales N Tails Lakewood" at bounding box center [506, 286] width 633 height 24
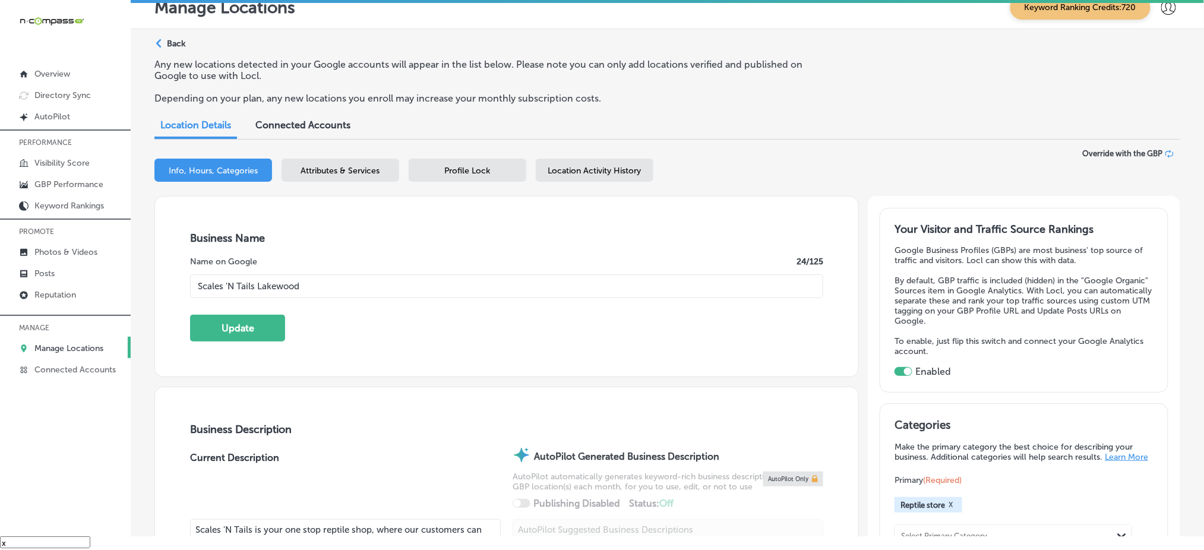
type input "Scales 'N Tails Lakewood"
click at [336, 307] on div "Business Name Name on Google 24 /125 Scales 'N Tails Lakewood Update" at bounding box center [506, 287] width 703 height 180
click at [268, 320] on button "Update" at bounding box center [237, 328] width 95 height 27
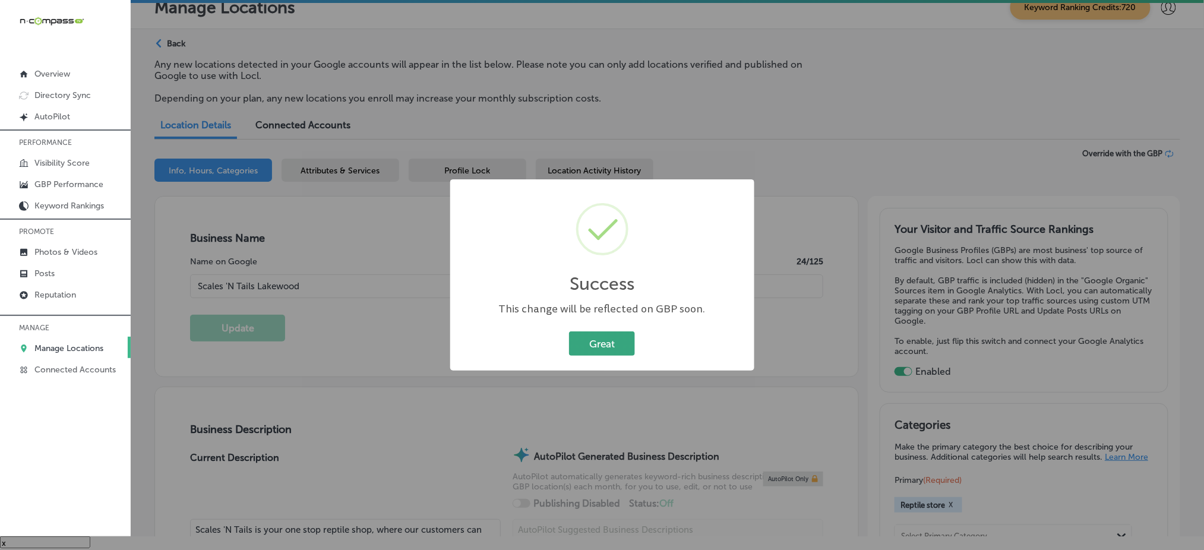
click at [583, 333] on button "Great" at bounding box center [602, 343] width 66 height 24
